Goal: Information Seeking & Learning: Find specific fact

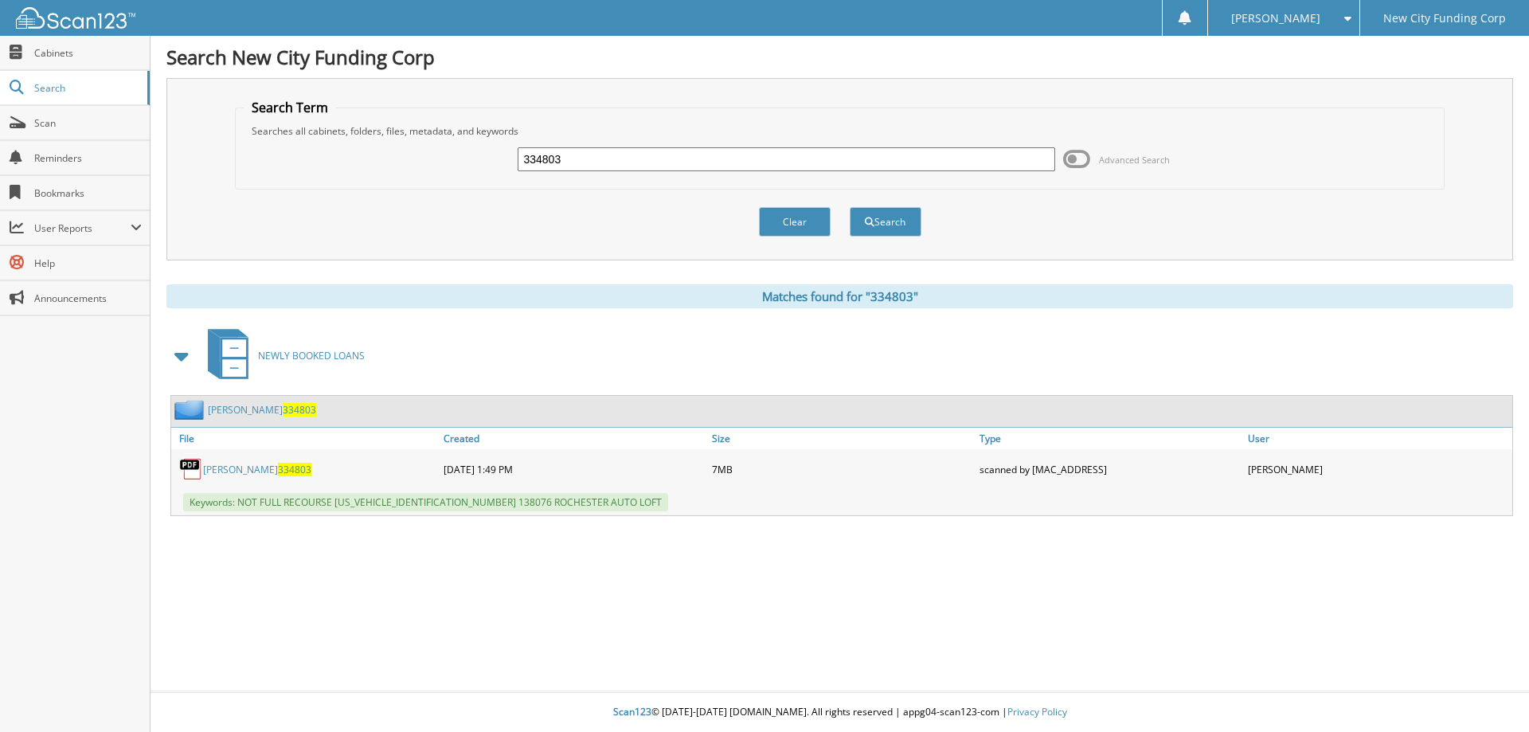
drag, startPoint x: 643, startPoint y: 155, endPoint x: 483, endPoint y: 151, distance: 160.1
click at [489, 151] on div "334803 Advanced Search" at bounding box center [840, 159] width 1193 height 43
type input "373244"
click at [850, 207] on button "Search" at bounding box center [886, 221] width 72 height 29
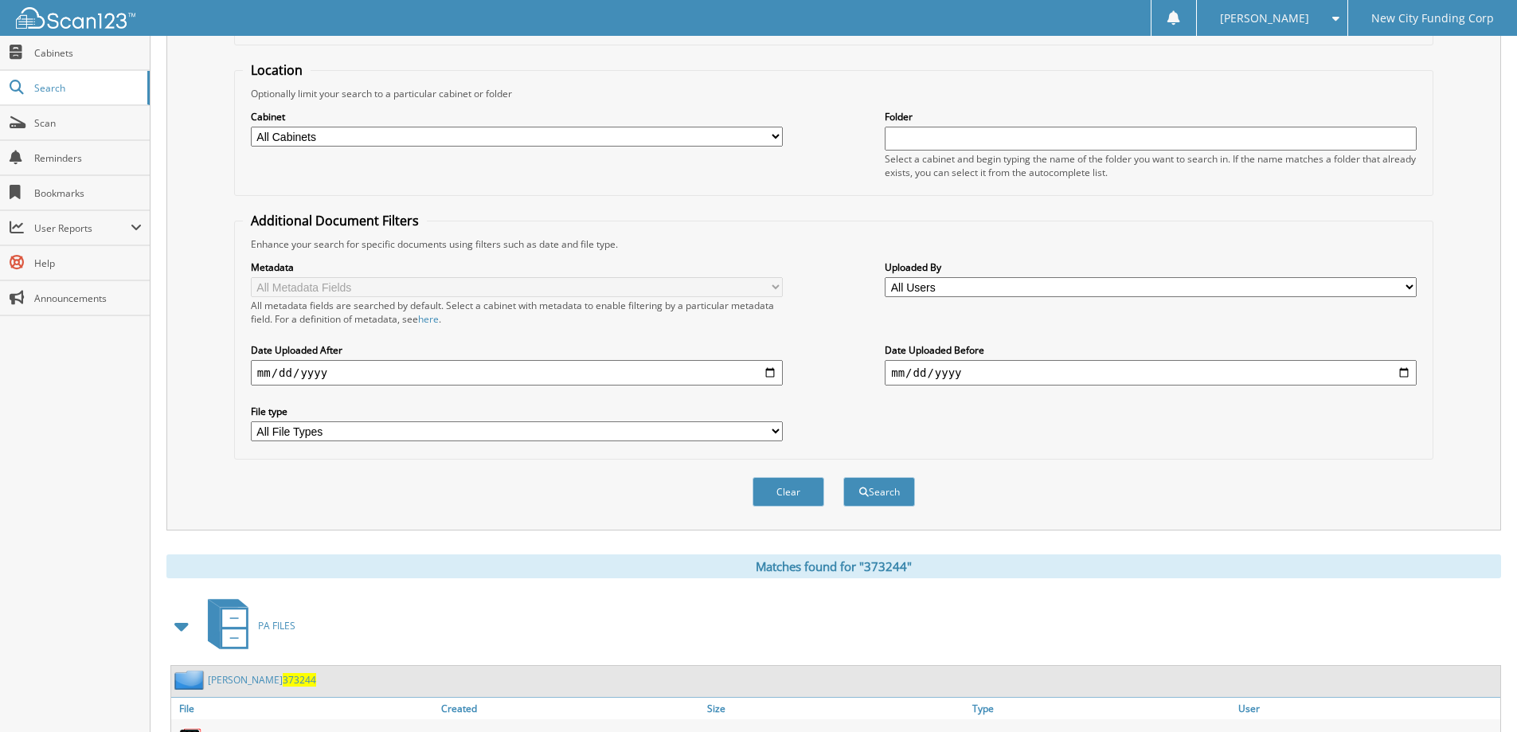
scroll to position [221, 0]
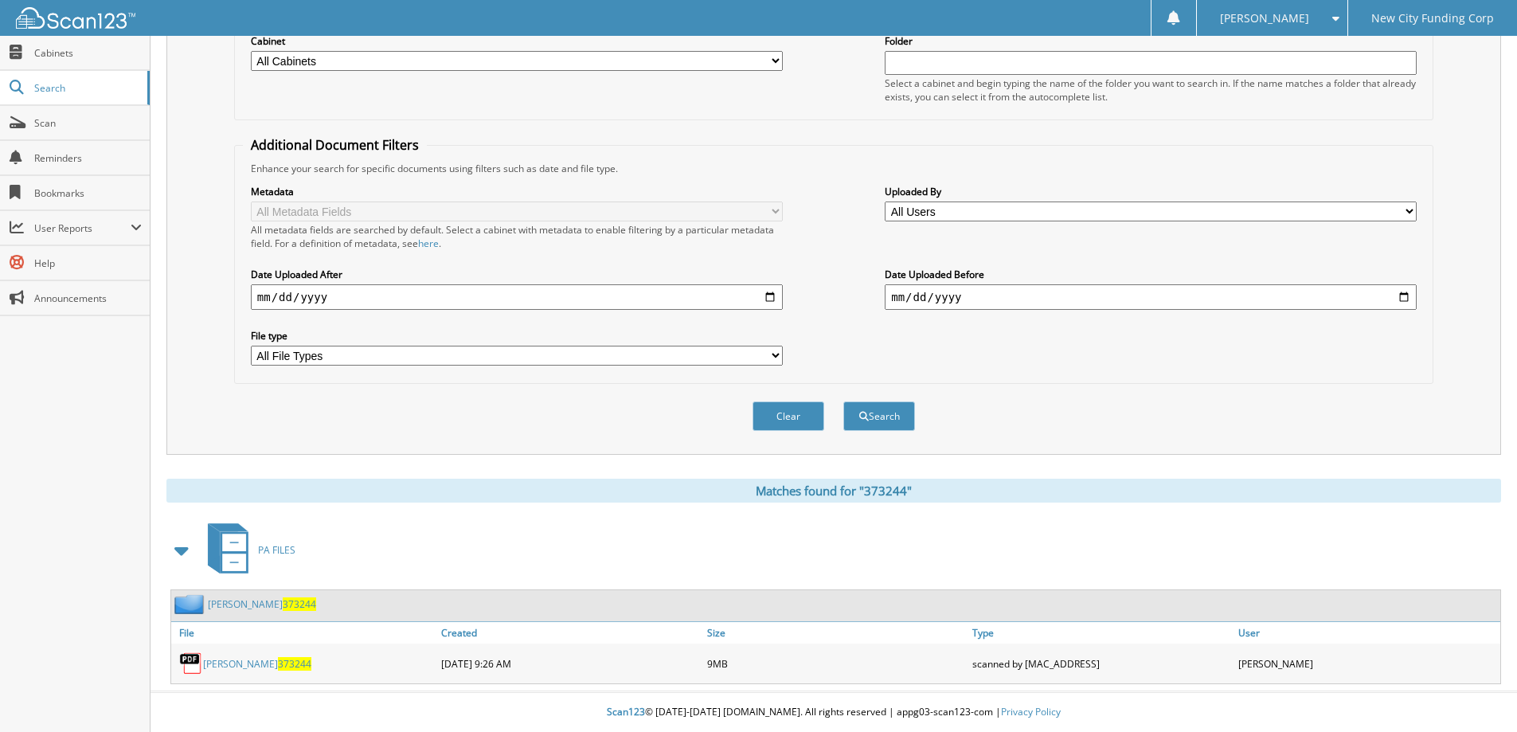
click at [234, 661] on link "carley burke 373244" at bounding box center [257, 664] width 108 height 14
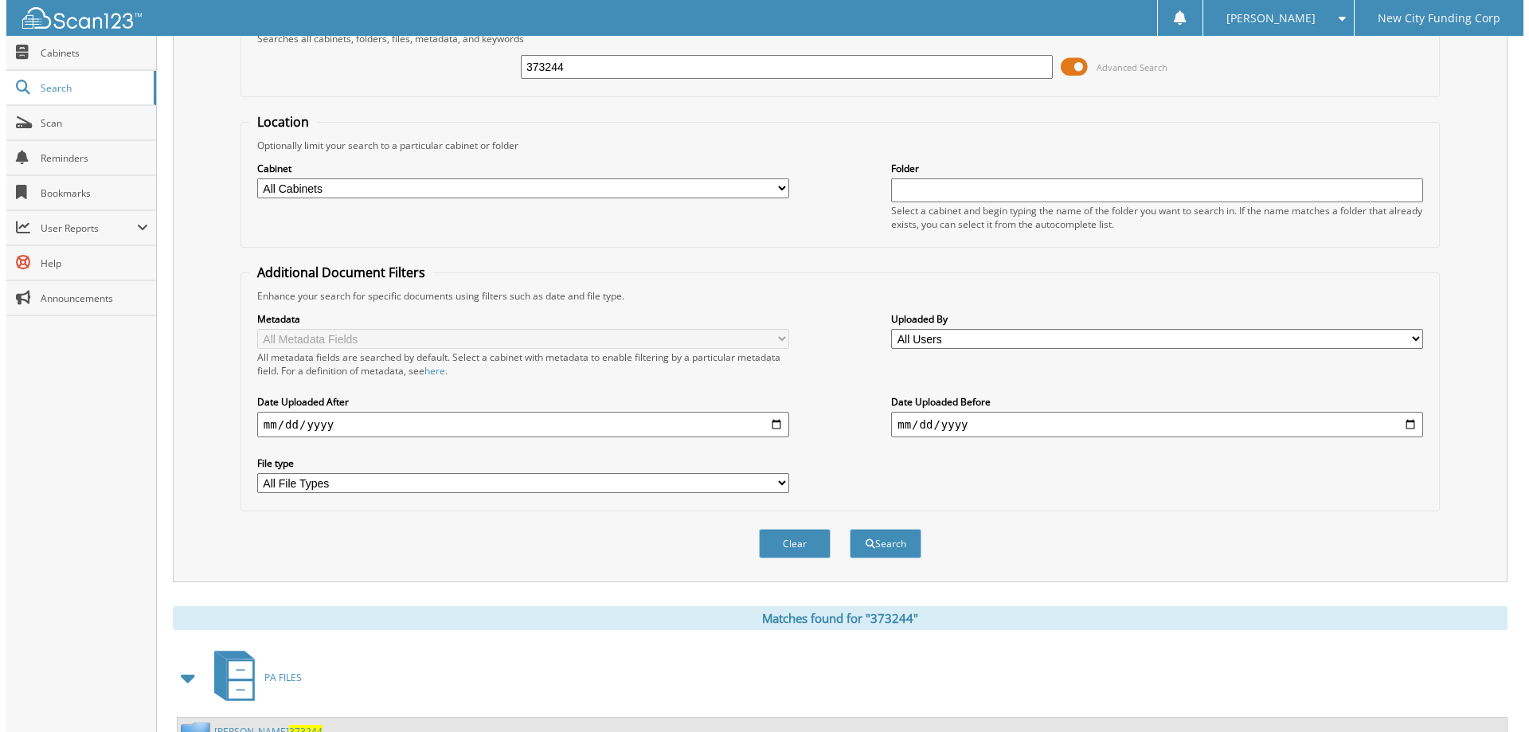
scroll to position [0, 0]
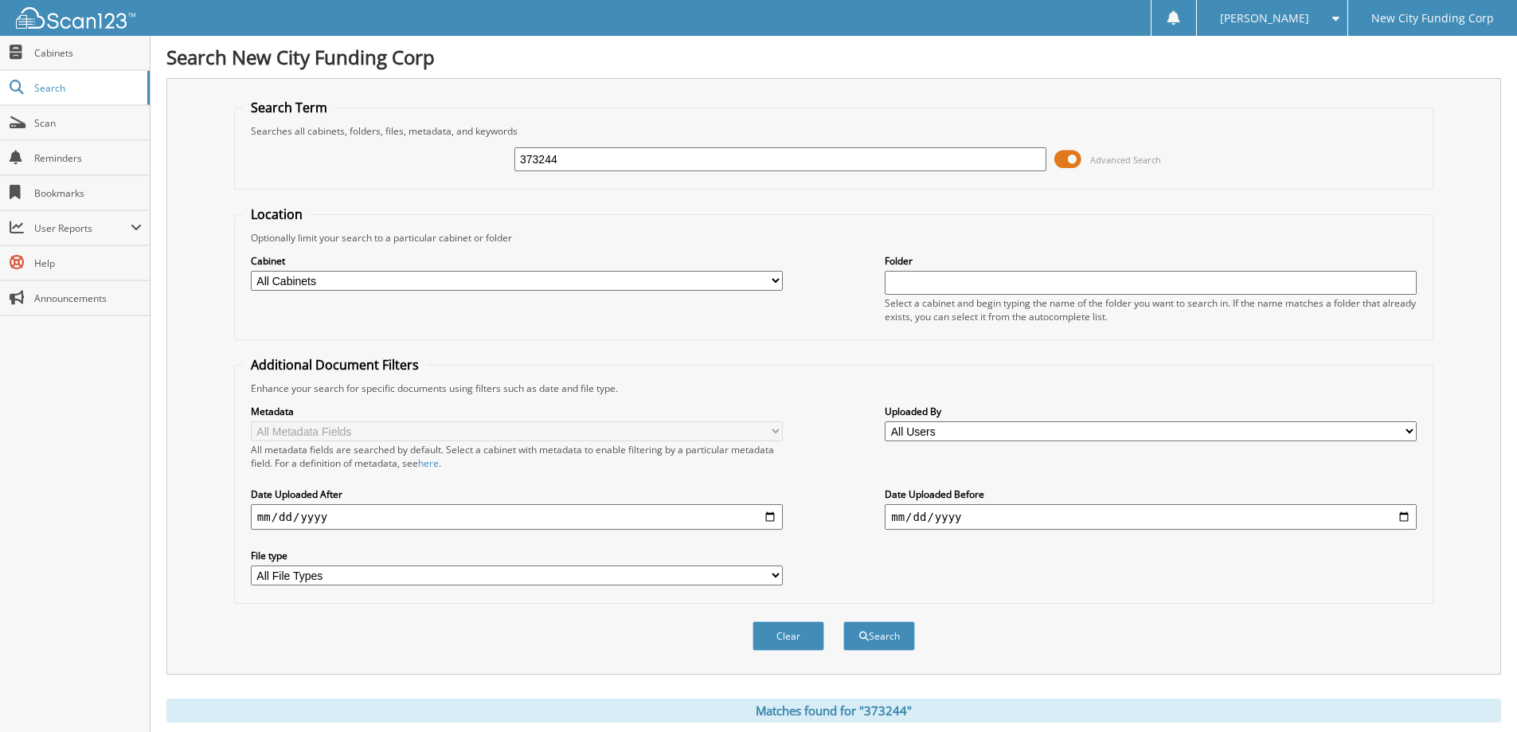
drag, startPoint x: 772, startPoint y: 627, endPoint x: 651, endPoint y: 341, distance: 310.5
click at [770, 627] on button "Clear" at bounding box center [789, 635] width 72 height 29
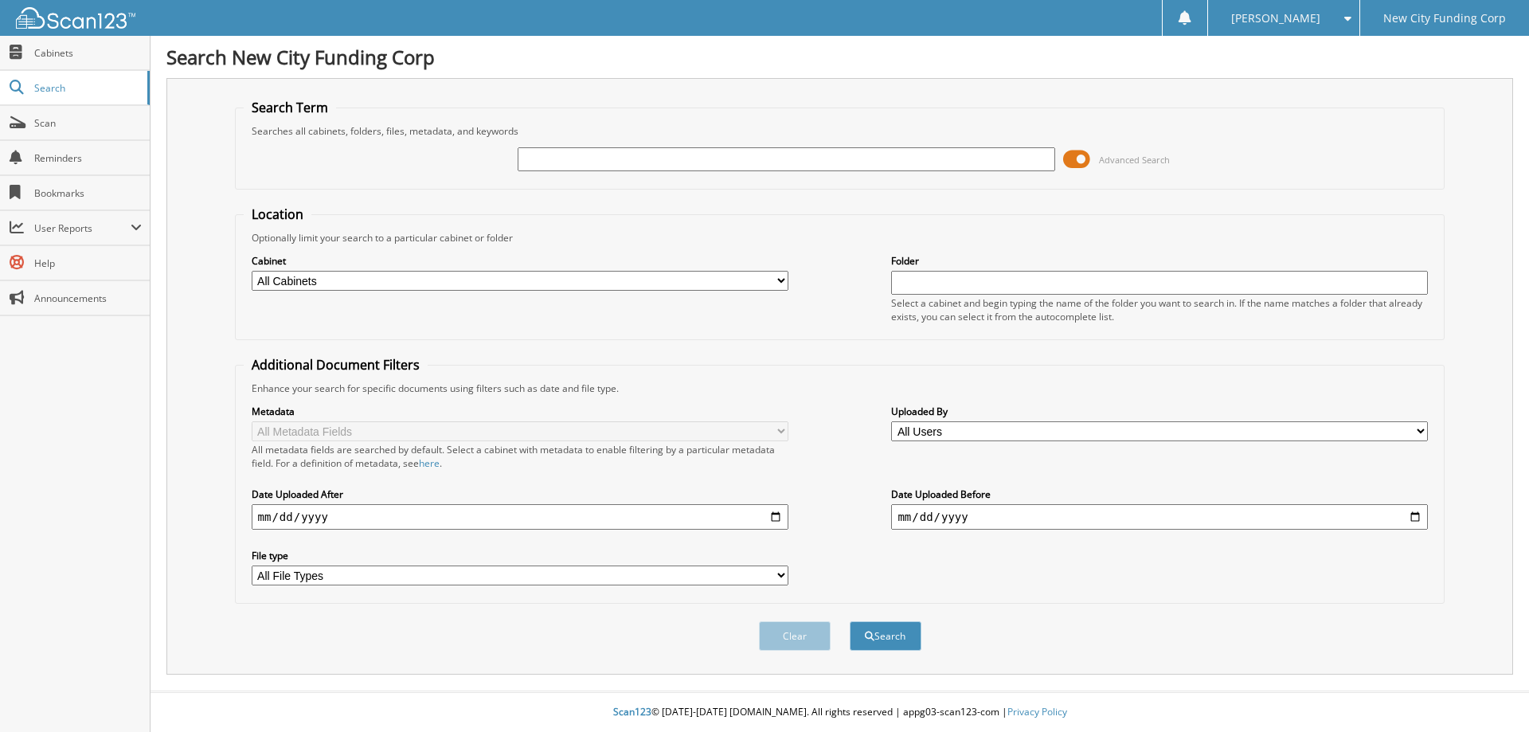
click at [662, 158] on input "text" at bounding box center [786, 159] width 537 height 24
type input "182945"
click at [850, 621] on button "Search" at bounding box center [886, 635] width 72 height 29
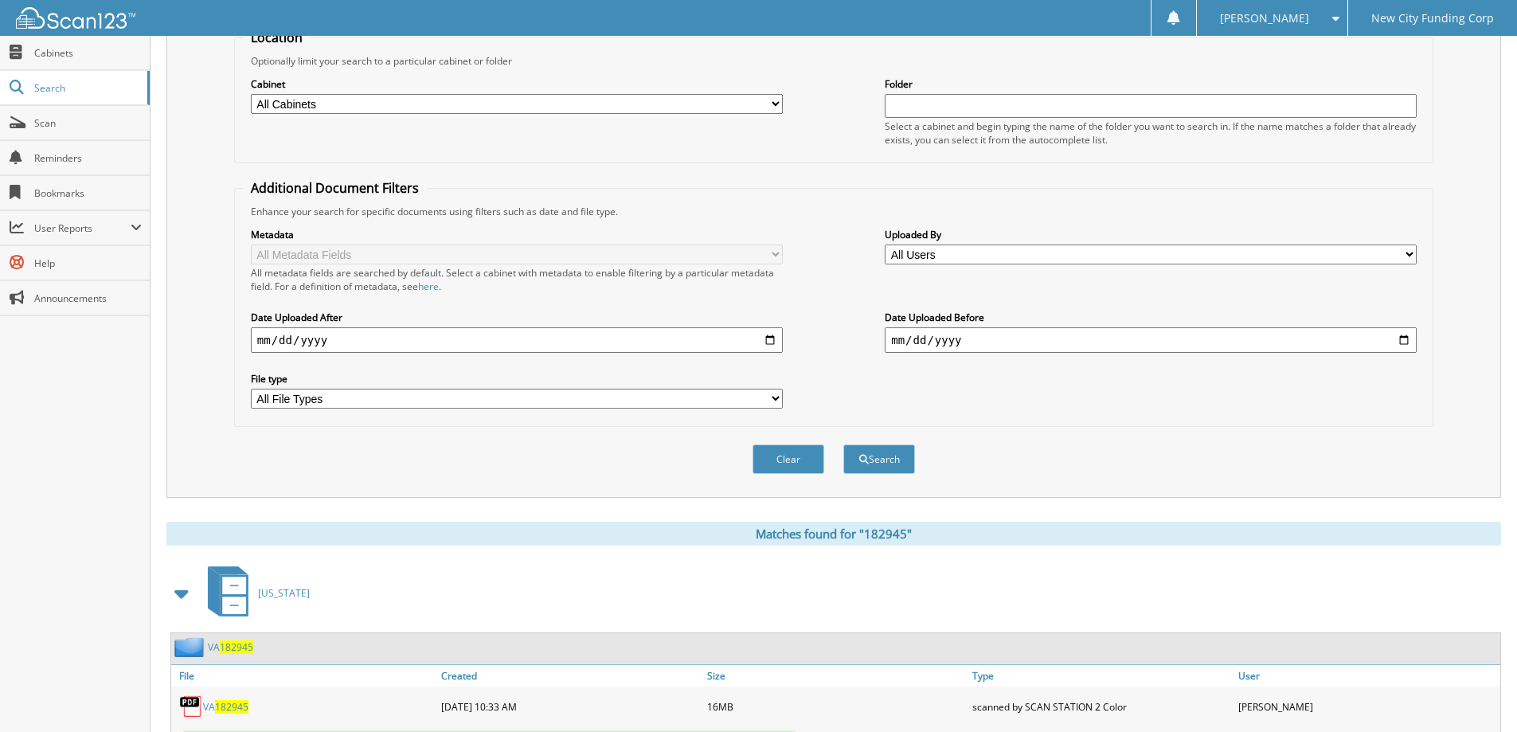
scroll to position [247, 0]
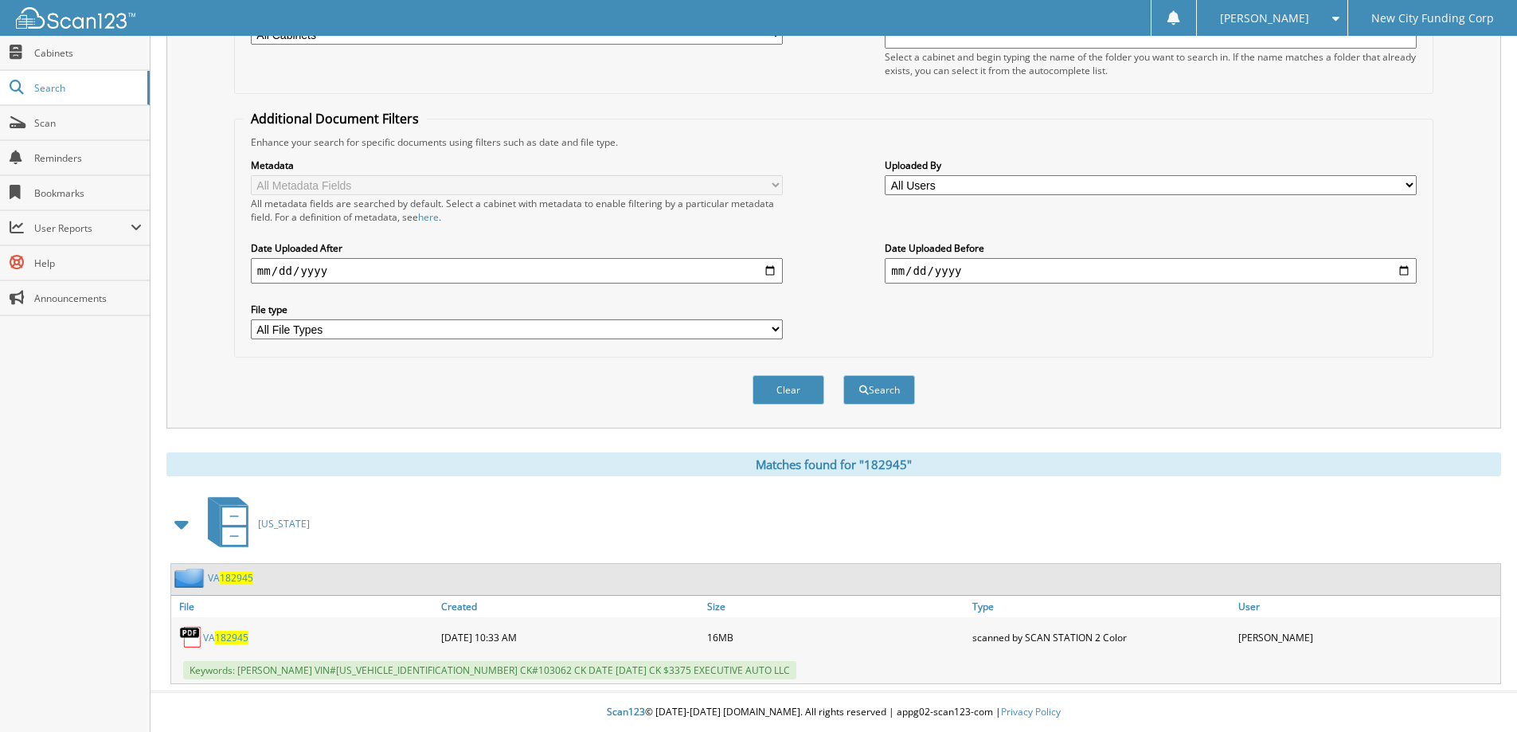
click at [230, 635] on span "182945" at bounding box center [231, 638] width 33 height 14
